Goal: Find specific page/section: Find specific page/section

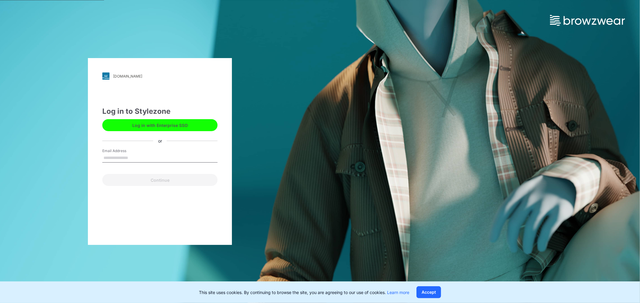
click at [148, 125] on button "Log in with Enterprise SSO" at bounding box center [159, 125] width 115 height 12
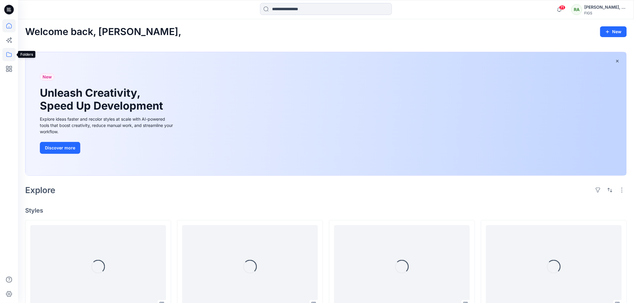
click at [8, 55] on icon at bounding box center [8, 54] width 13 height 13
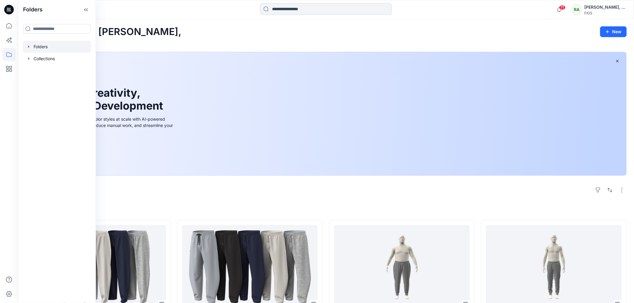
click at [48, 49] on div at bounding box center [57, 47] width 68 height 12
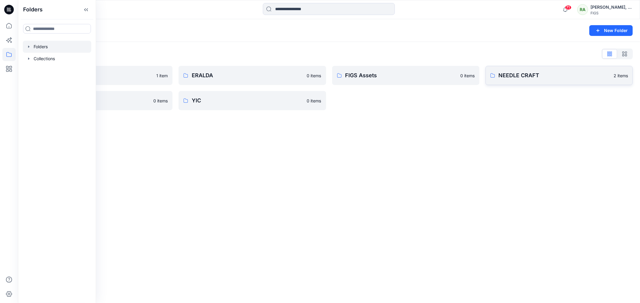
click at [505, 70] on link "NEEDLE CRAFT 2 items" at bounding box center [558, 75] width 147 height 19
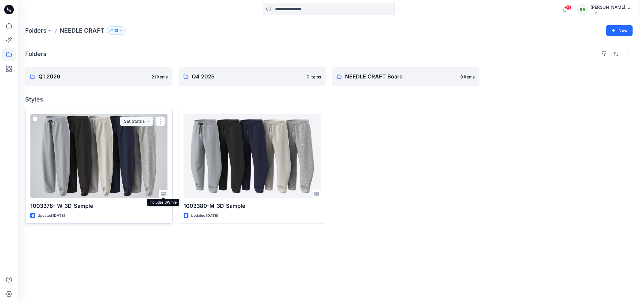
click at [162, 193] on icon at bounding box center [163, 194] width 5 height 5
click at [157, 172] on div at bounding box center [98, 156] width 137 height 84
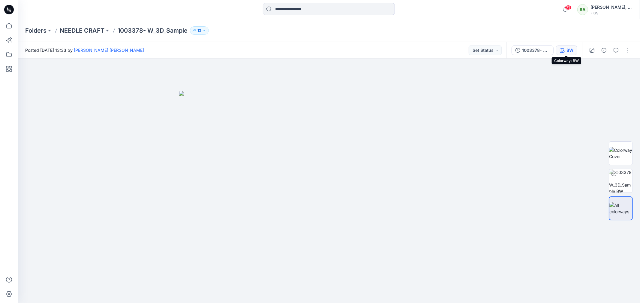
click at [567, 49] on div "BW" at bounding box center [569, 50] width 7 height 7
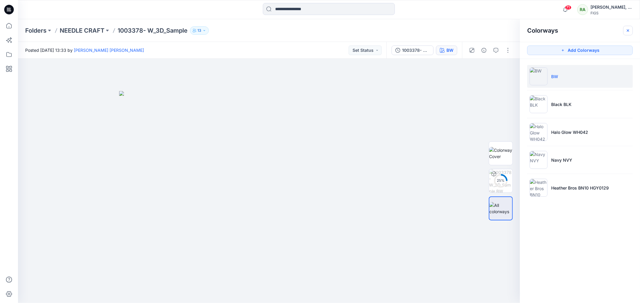
click at [627, 30] on icon "button" at bounding box center [627, 30] width 5 height 5
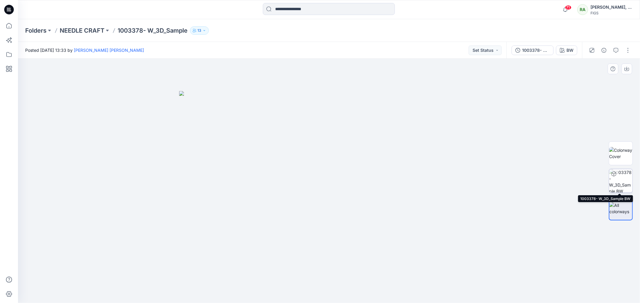
click at [624, 175] on img at bounding box center [620, 180] width 23 height 23
